Goal: Task Accomplishment & Management: Use online tool/utility

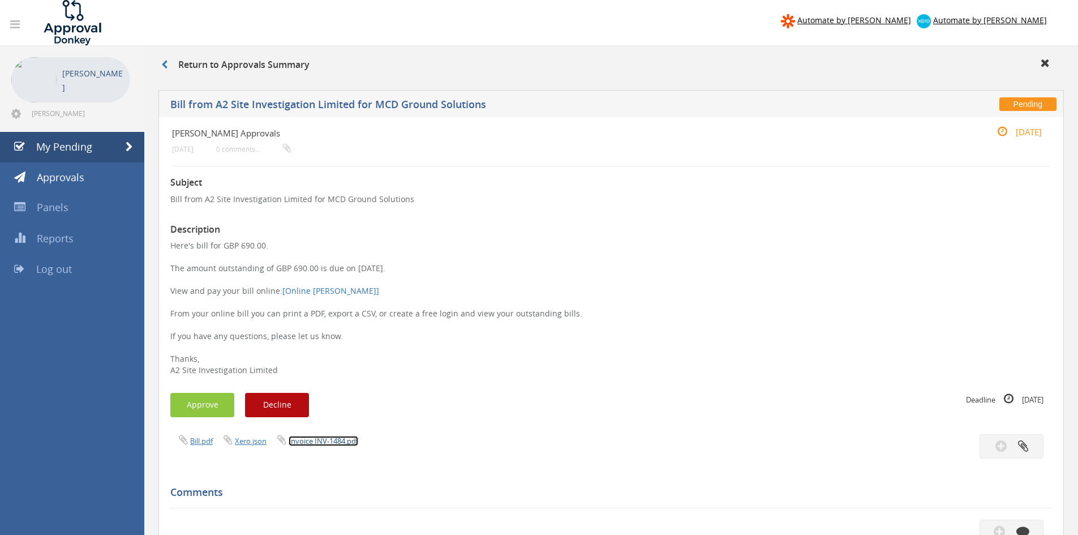
click at [325, 436] on link "Invoice INV-1484.pdf" at bounding box center [324, 441] width 70 height 10
click at [212, 405] on button "Approve" at bounding box center [202, 405] width 64 height 24
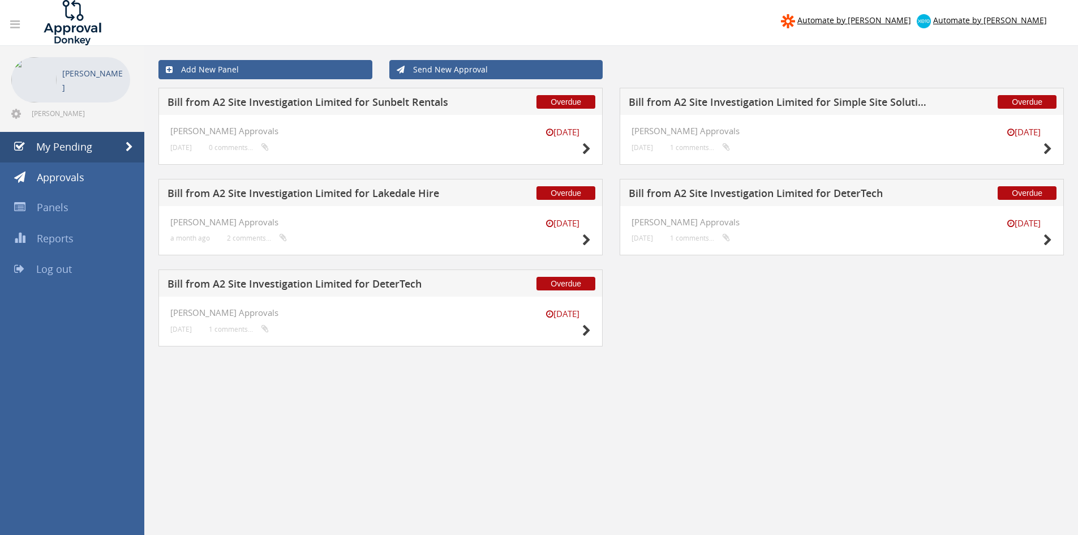
click at [309, 187] on div "Overdue Bill from A2 Site Investigation Limited for Lakedale Hire" at bounding box center [380, 192] width 444 height 27
click at [311, 192] on h5 "Bill from A2 Site Investigation Limited for Lakedale Hire" at bounding box center [317, 195] width 298 height 14
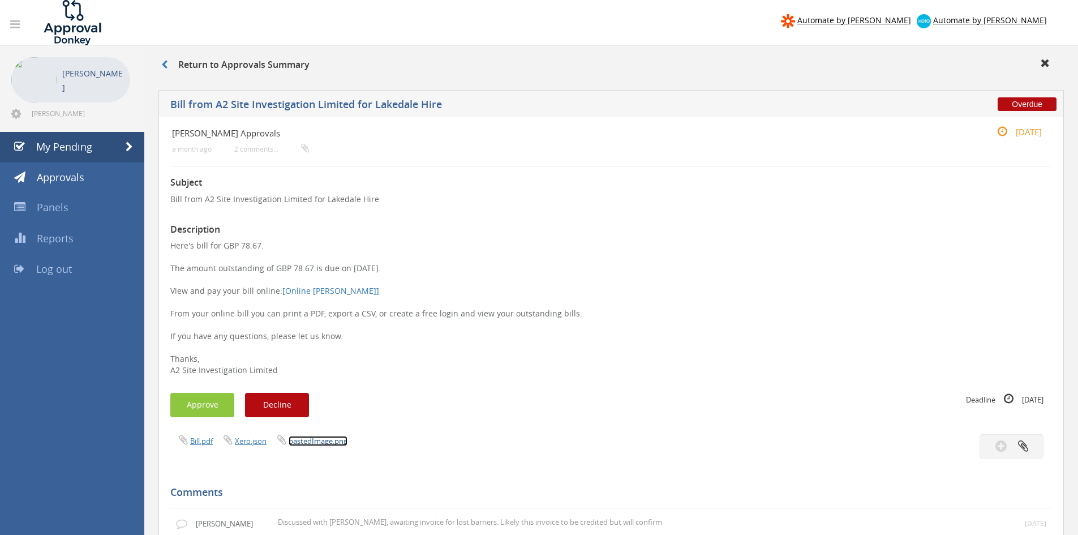
click at [306, 441] on link "pastedImage.png" at bounding box center [318, 441] width 59 height 10
click at [59, 156] on link "My Pending" at bounding box center [72, 147] width 144 height 31
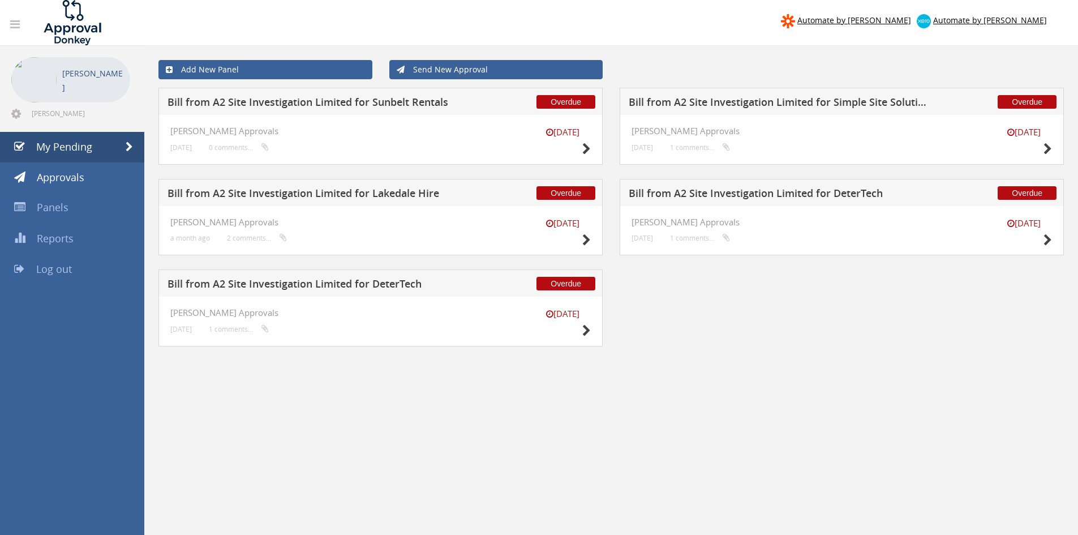
click at [352, 281] on h5 "Bill from A2 Site Investigation Limited for DeterTech" at bounding box center [317, 285] width 298 height 14
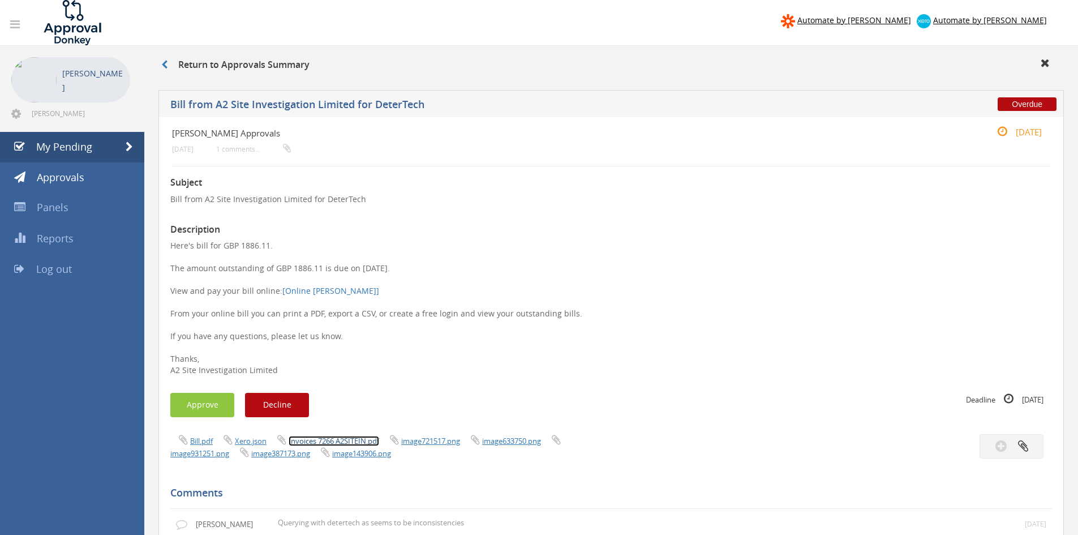
click at [337, 440] on link "Invoices 7266 A2SITEIN.pdf" at bounding box center [334, 441] width 91 height 10
click at [58, 154] on link "My Pending" at bounding box center [72, 147] width 144 height 31
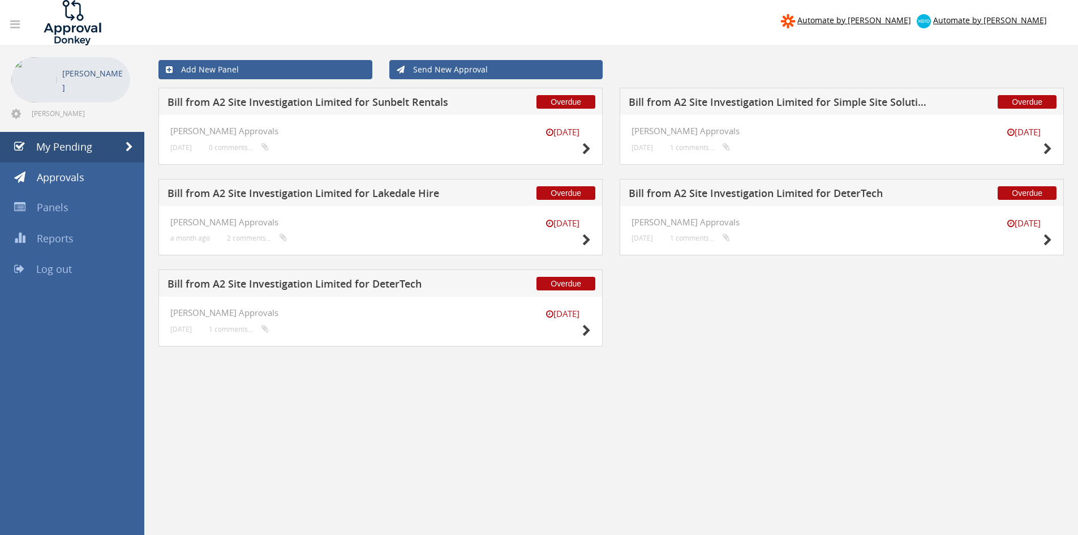
click at [705, 194] on h5 "Bill from A2 Site Investigation Limited for DeterTech" at bounding box center [778, 195] width 298 height 14
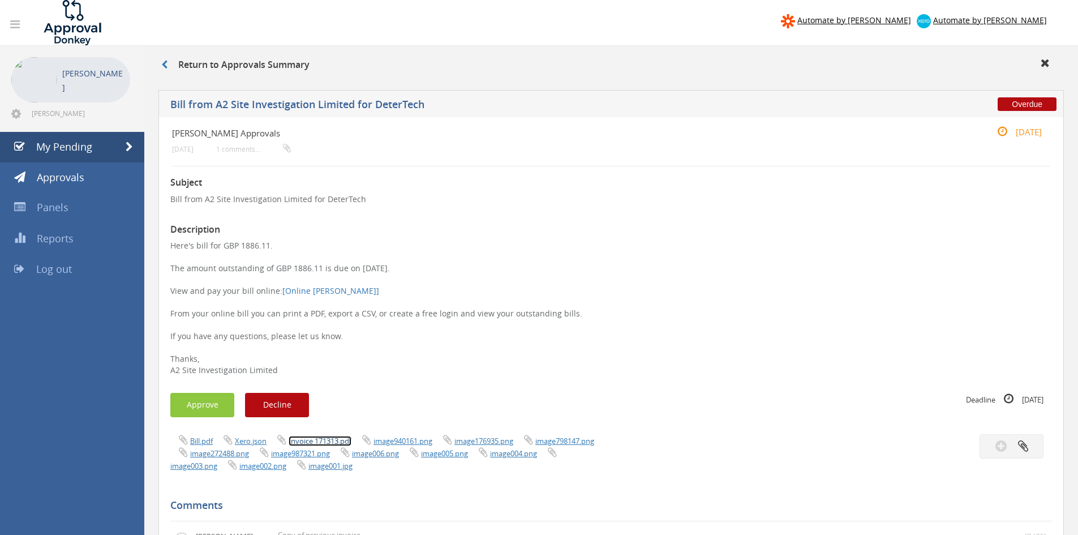
click at [327, 442] on link "Invoice 171313.pdf" at bounding box center [320, 441] width 63 height 10
click at [203, 402] on button "Approve" at bounding box center [202, 405] width 64 height 24
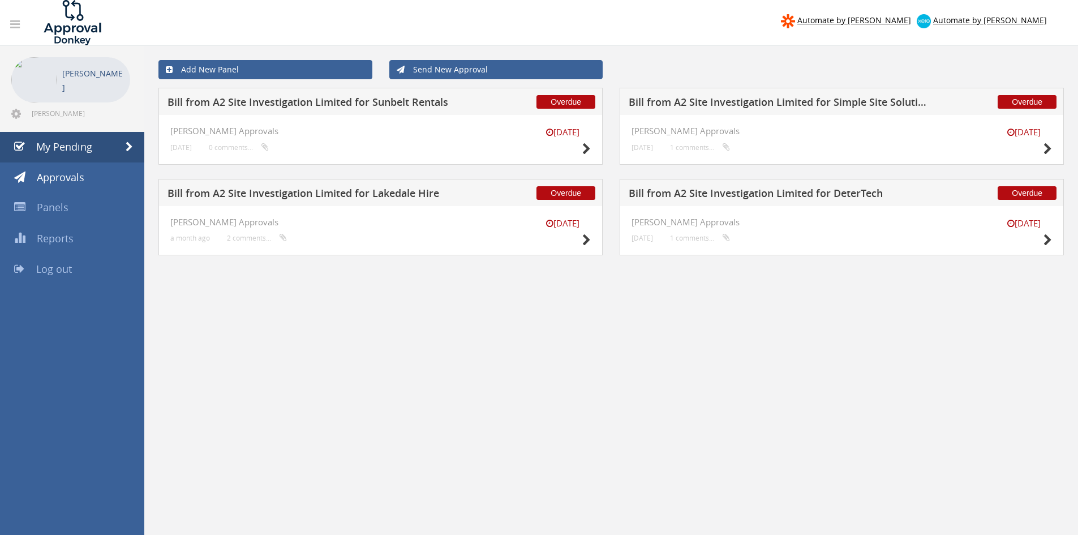
click at [785, 195] on h5 "Bill from A2 Site Investigation Limited for DeterTech" at bounding box center [778, 195] width 298 height 14
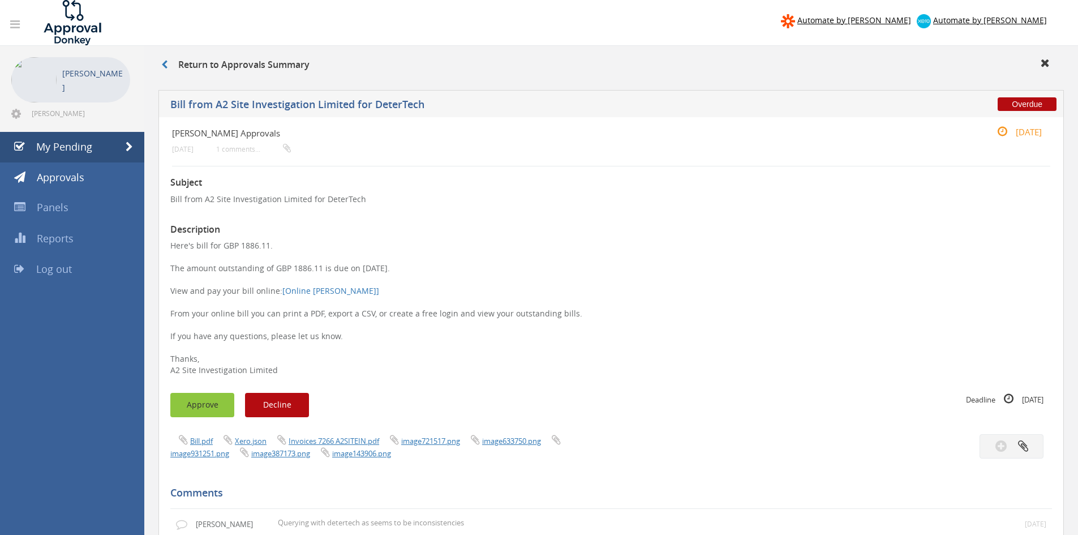
click at [199, 402] on button "Approve" at bounding box center [202, 405] width 64 height 24
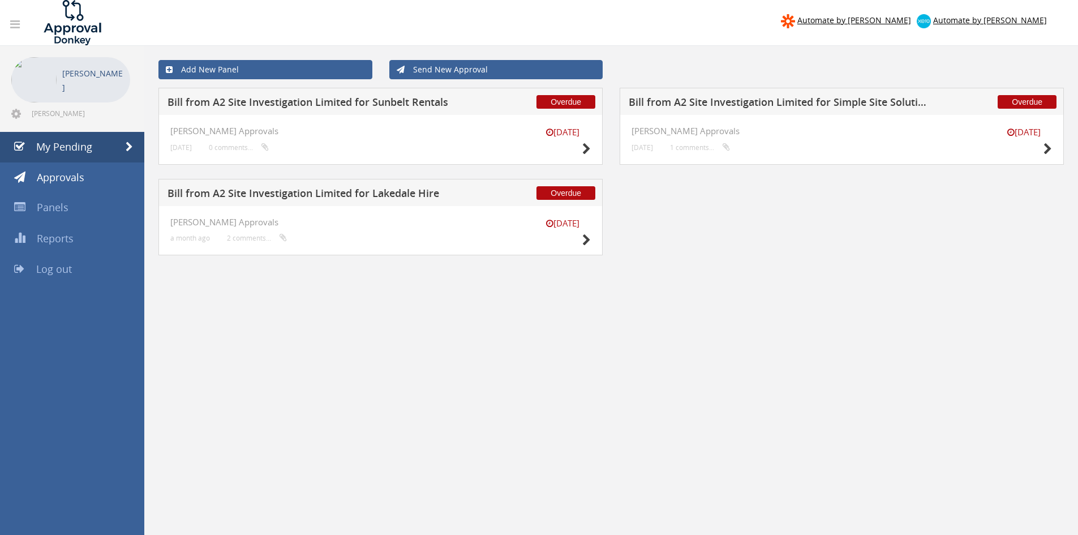
drag, startPoint x: 347, startPoint y: 192, endPoint x: 362, endPoint y: 211, distance: 24.1
click at [347, 192] on h5 "Bill from A2 Site Investigation Limited for Lakedale Hire" at bounding box center [317, 195] width 298 height 14
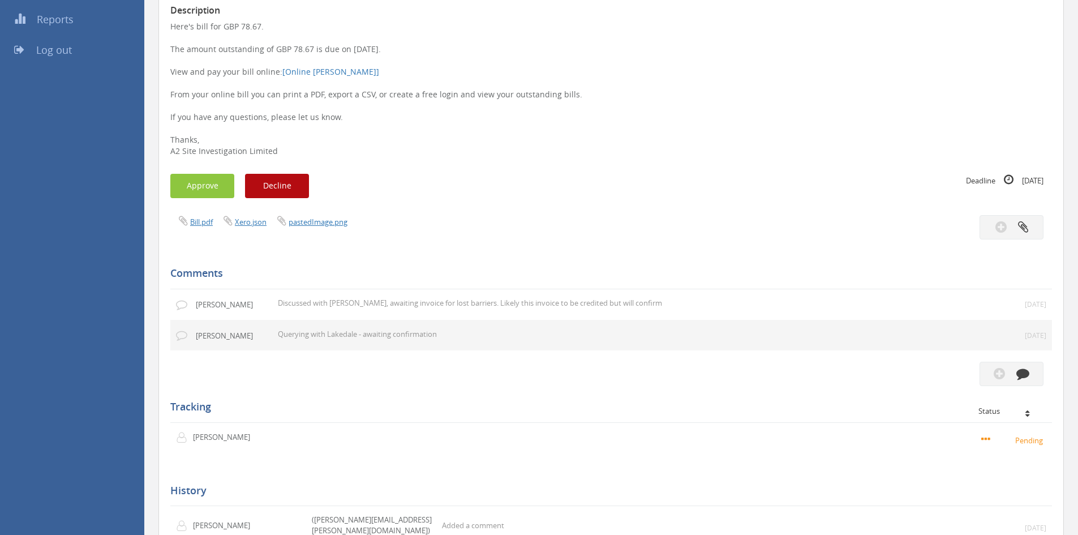
scroll to position [396, 0]
